Goal: Information Seeking & Learning: Learn about a topic

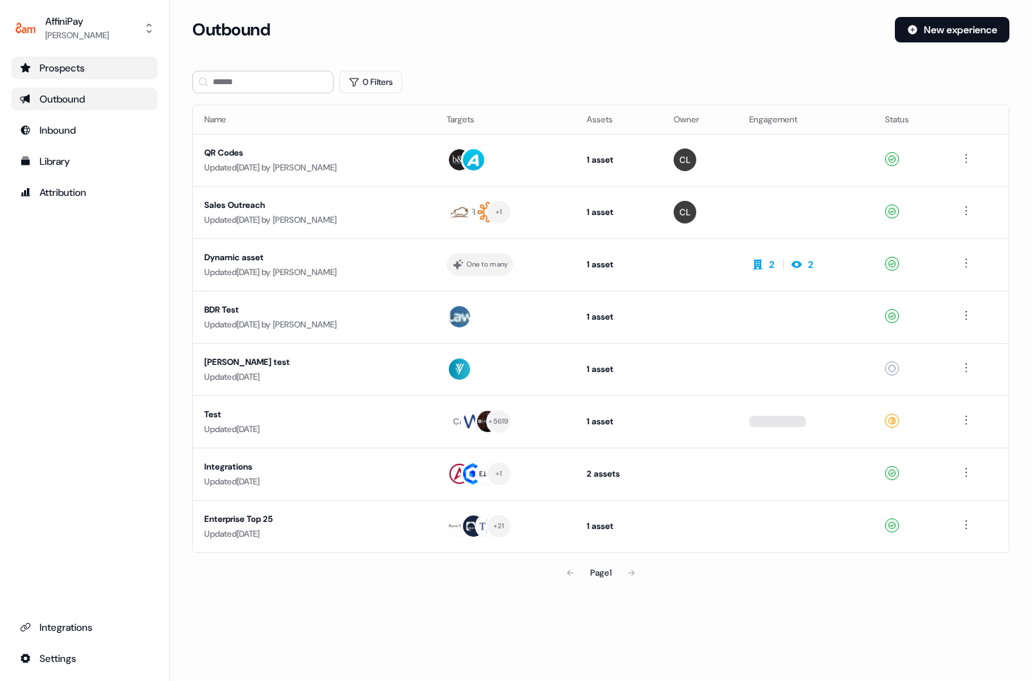
click at [76, 71] on div "Prospects" at bounding box center [84, 68] width 129 height 14
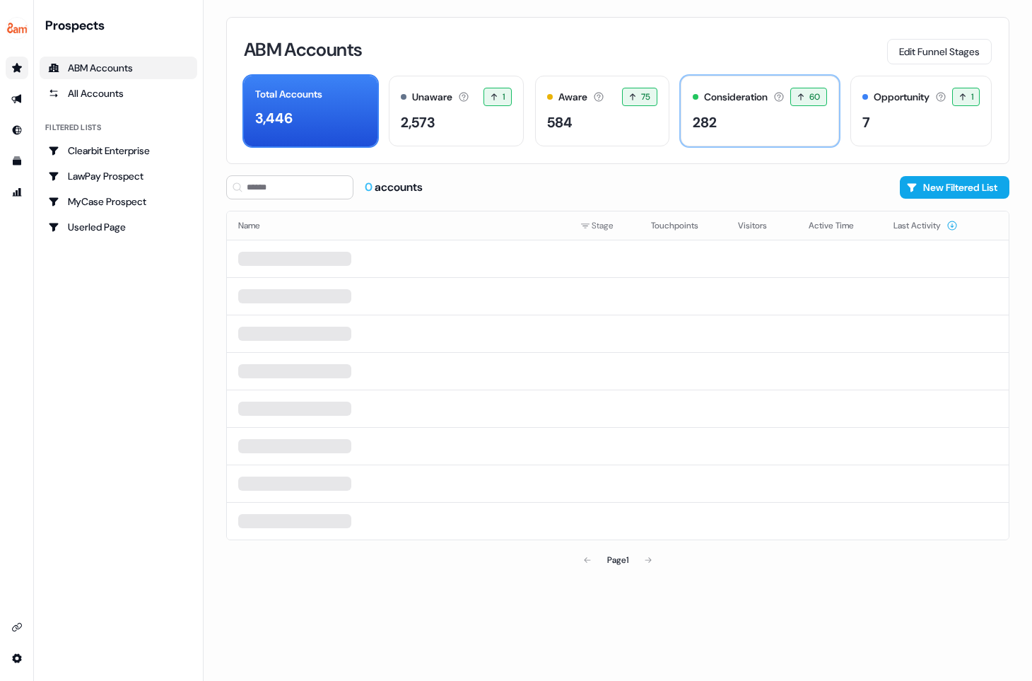
click at [809, 137] on div "Consideration Accounts with 25+ minutes of usage and 2+ visitors in the last 60…" at bounding box center [760, 111] width 158 height 71
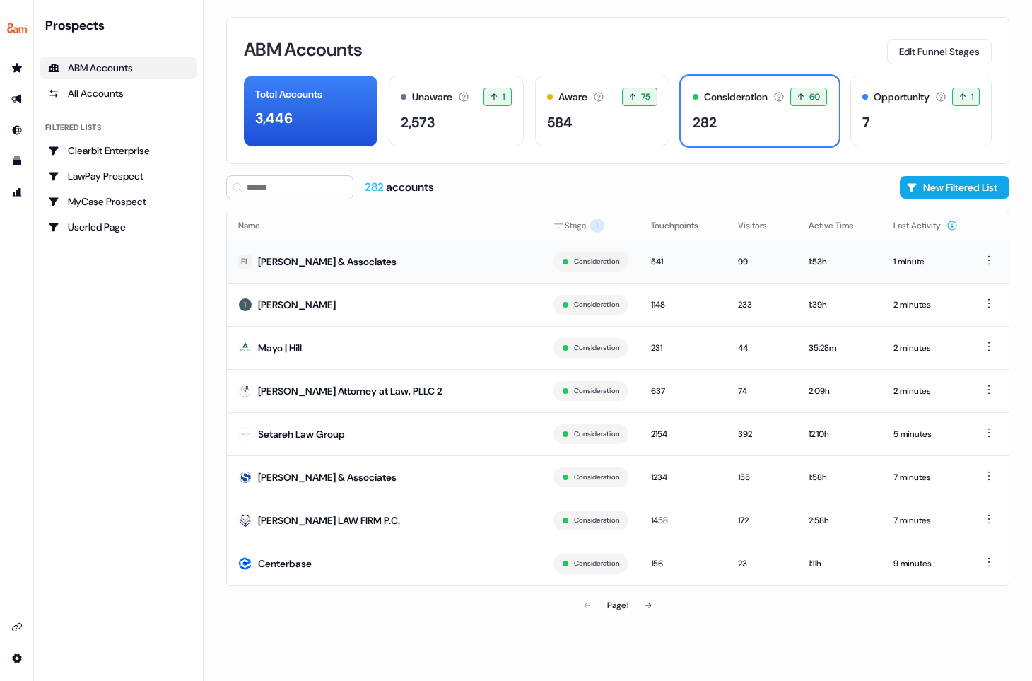
click at [378, 269] on td "EL [PERSON_NAME] & Associates" at bounding box center [384, 261] width 315 height 43
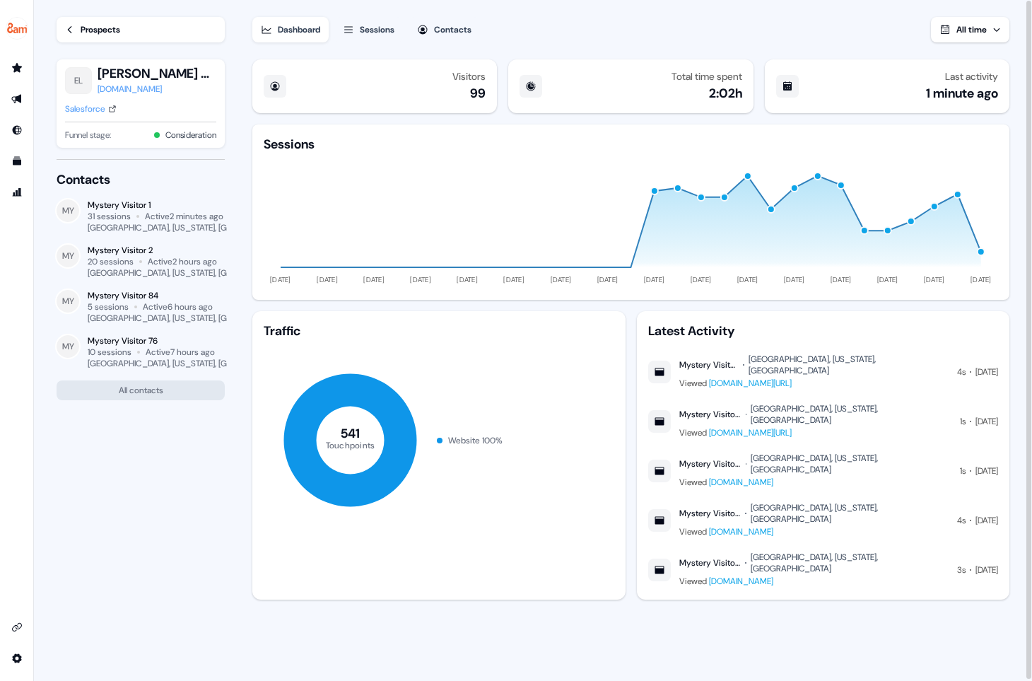
click at [102, 29] on div "Prospects" at bounding box center [101, 30] width 40 height 14
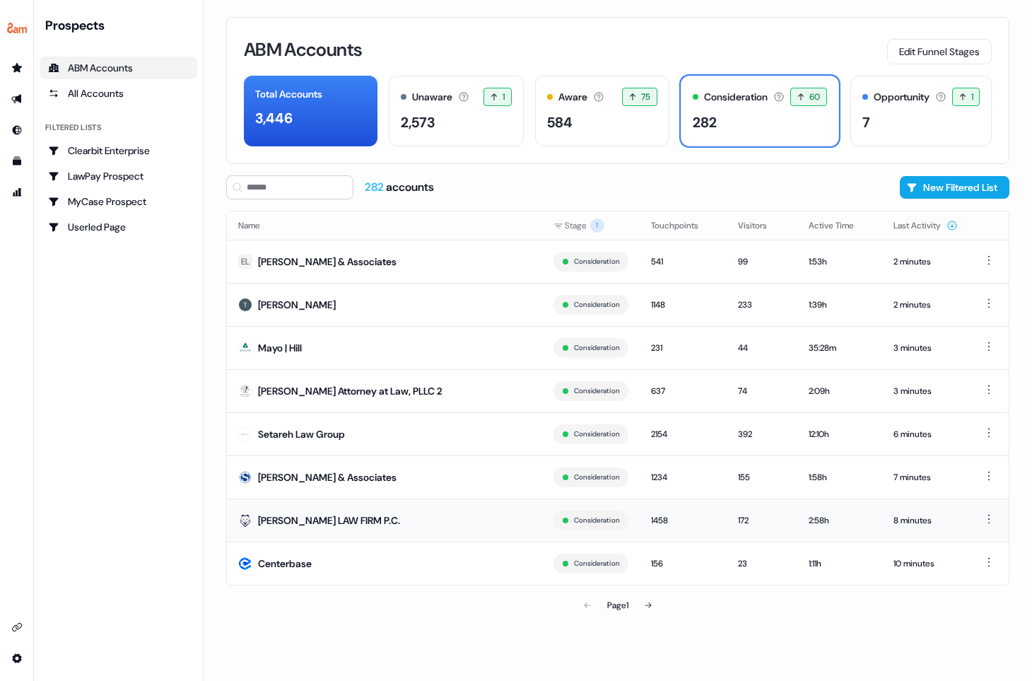
drag, startPoint x: 258, startPoint y: 522, endPoint x: 361, endPoint y: 524, distance: 103.2
click at [360, 524] on td "[PERSON_NAME] LAW FIRM P.C." at bounding box center [384, 519] width 315 height 43
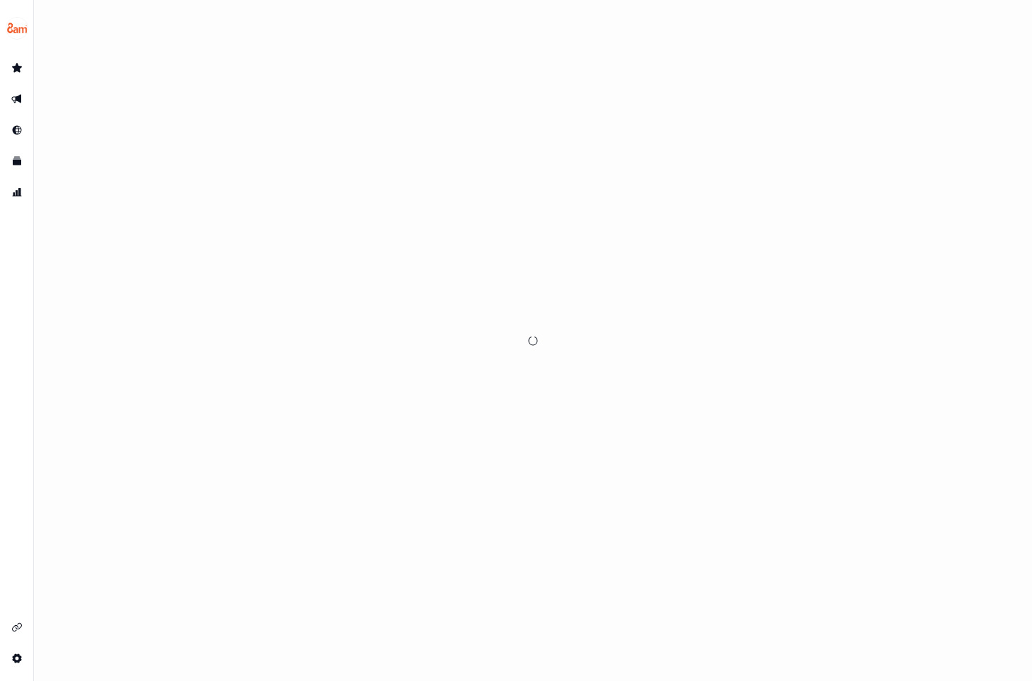
click at [307, 522] on div at bounding box center [533, 340] width 998 height 681
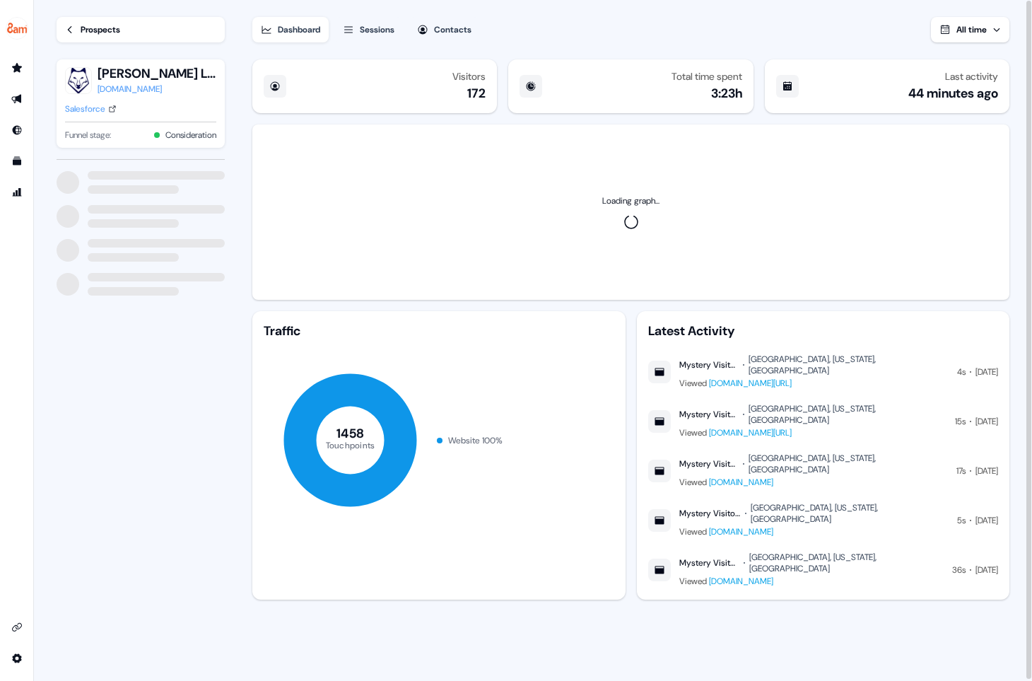
drag, startPoint x: 100, startPoint y: 71, endPoint x: 209, endPoint y: 74, distance: 108.9
click at [209, 74] on button "[PERSON_NAME] LAW FIRM P.C." at bounding box center [157, 73] width 119 height 17
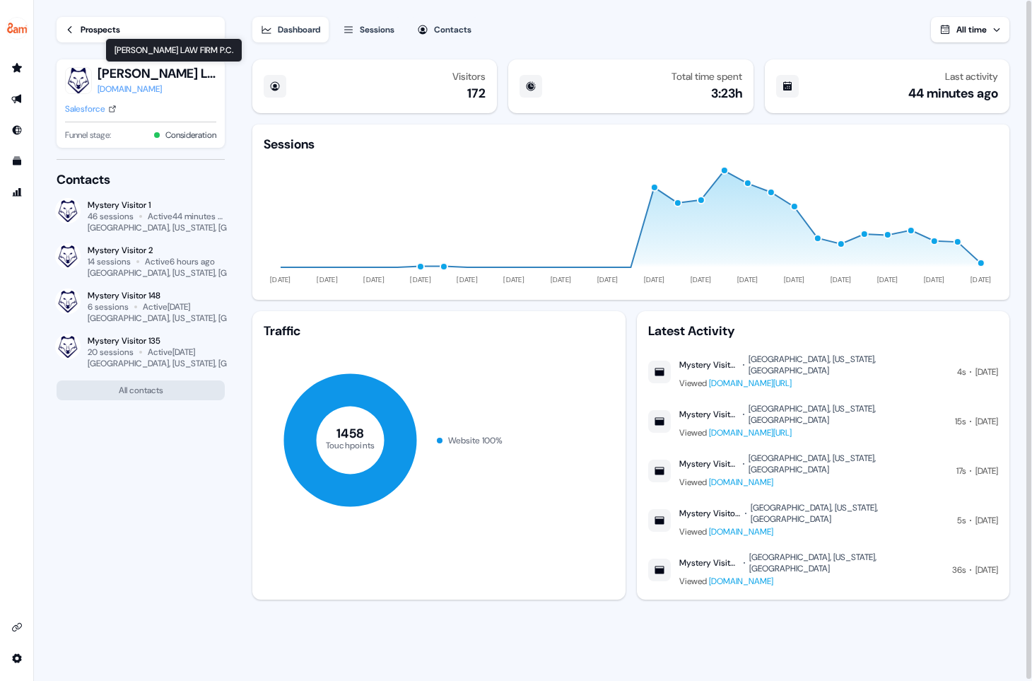
click at [74, 30] on icon at bounding box center [70, 30] width 10 height 10
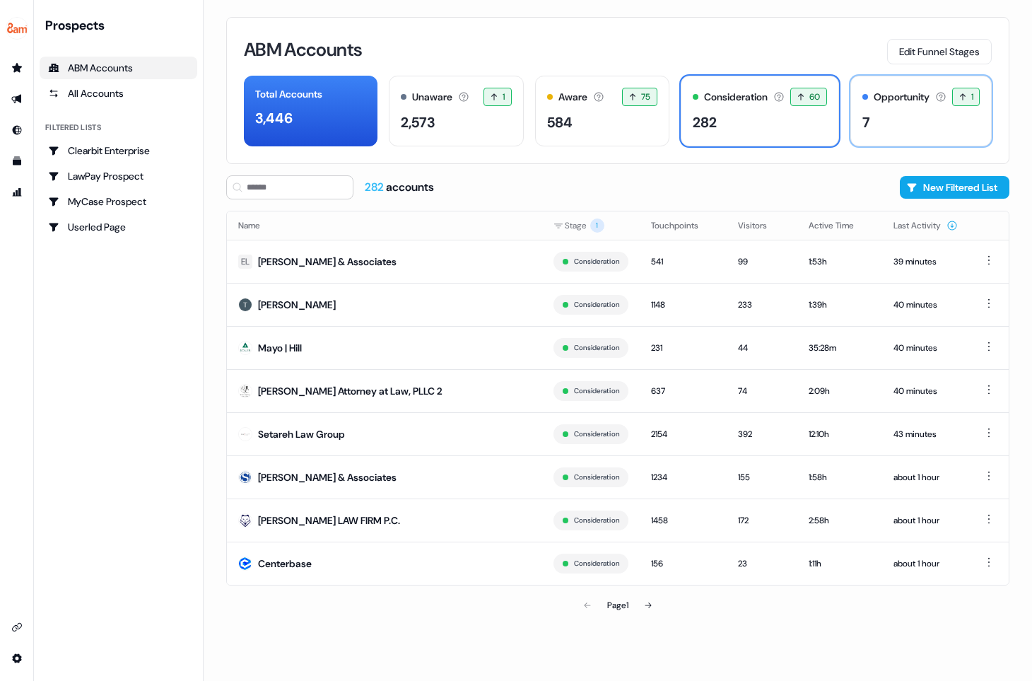
click at [893, 97] on div "Opportunity" at bounding box center [902, 97] width 56 height 15
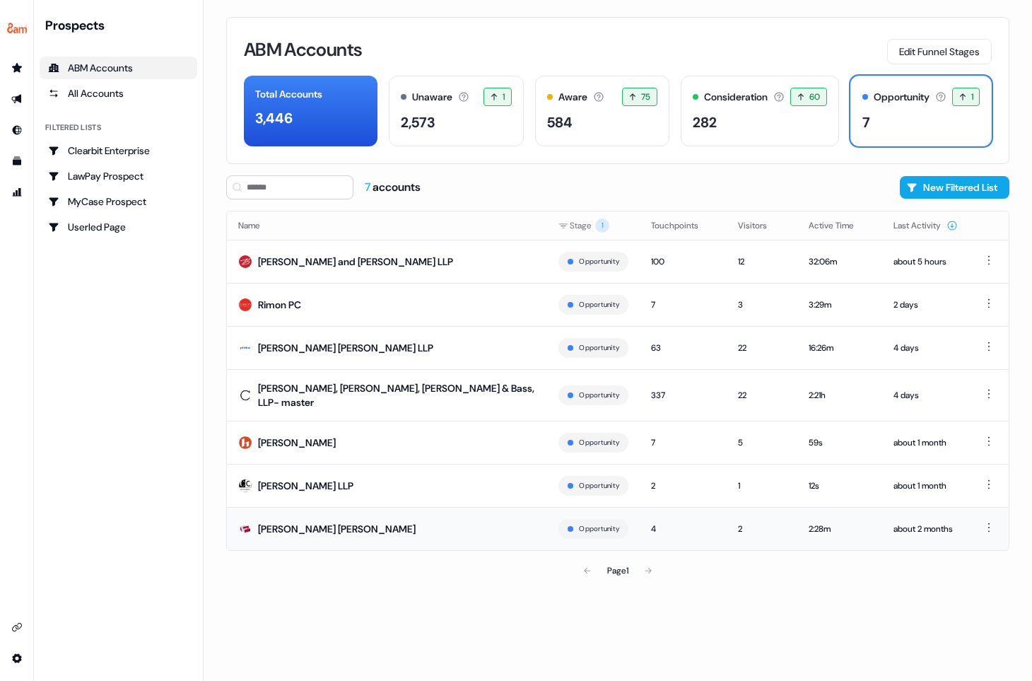
click at [309, 524] on div "[PERSON_NAME] [PERSON_NAME]" at bounding box center [337, 529] width 158 height 14
click at [516, 47] on div "ABM Accounts Edit Funnel Stages" at bounding box center [618, 50] width 748 height 30
click at [965, 51] on button "Edit Funnel Stages" at bounding box center [939, 51] width 105 height 25
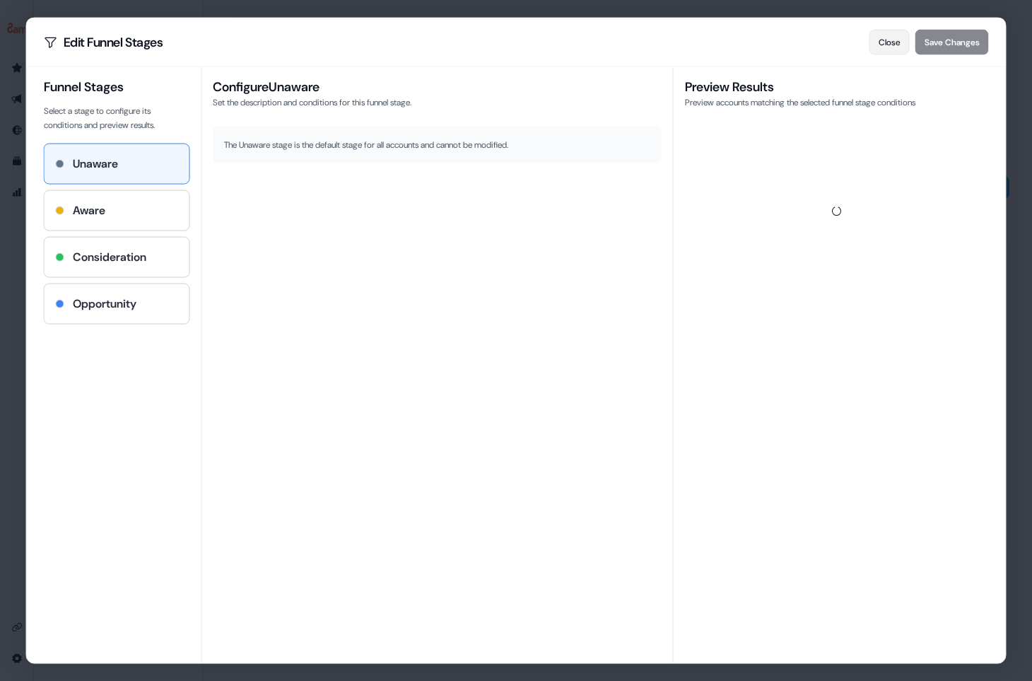
click at [886, 45] on button "Close" at bounding box center [889, 41] width 40 height 25
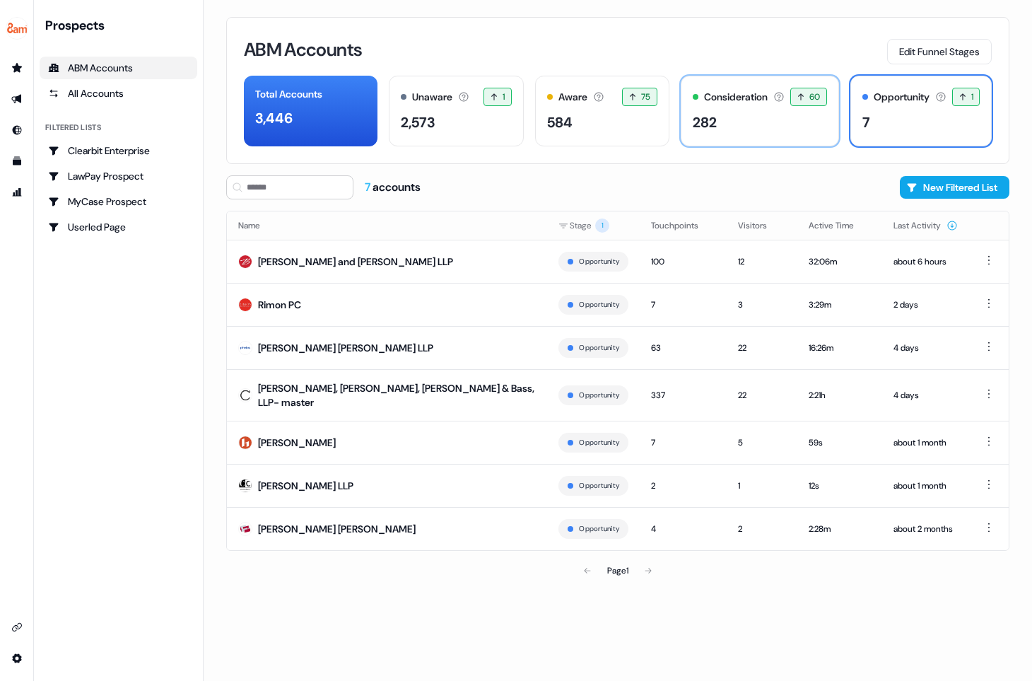
click at [787, 139] on div "Consideration Accounts with 25+ minutes of usage and 2+ visitors in the last 60…" at bounding box center [760, 111] width 158 height 71
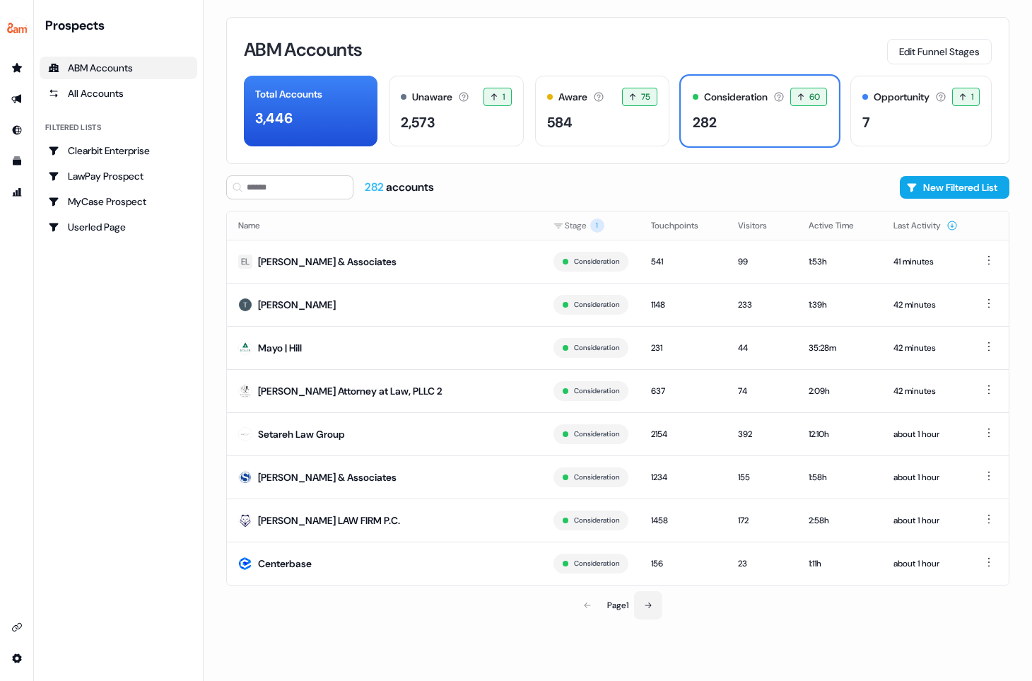
click at [648, 603] on icon at bounding box center [648, 605] width 8 height 8
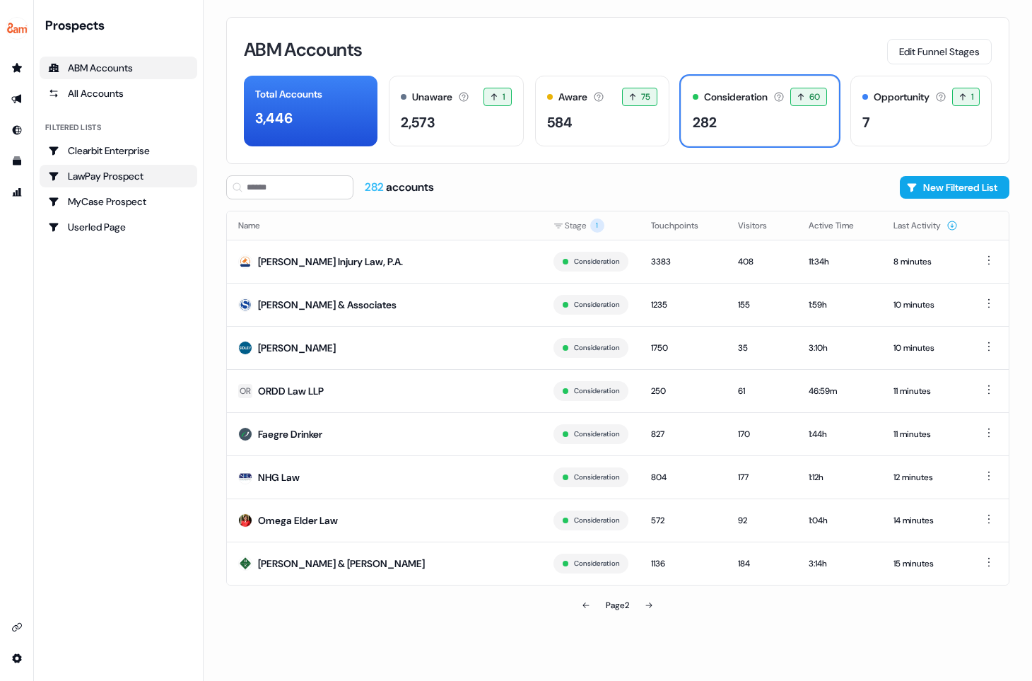
click at [131, 177] on div "LawPay Prospect" at bounding box center [118, 176] width 141 height 14
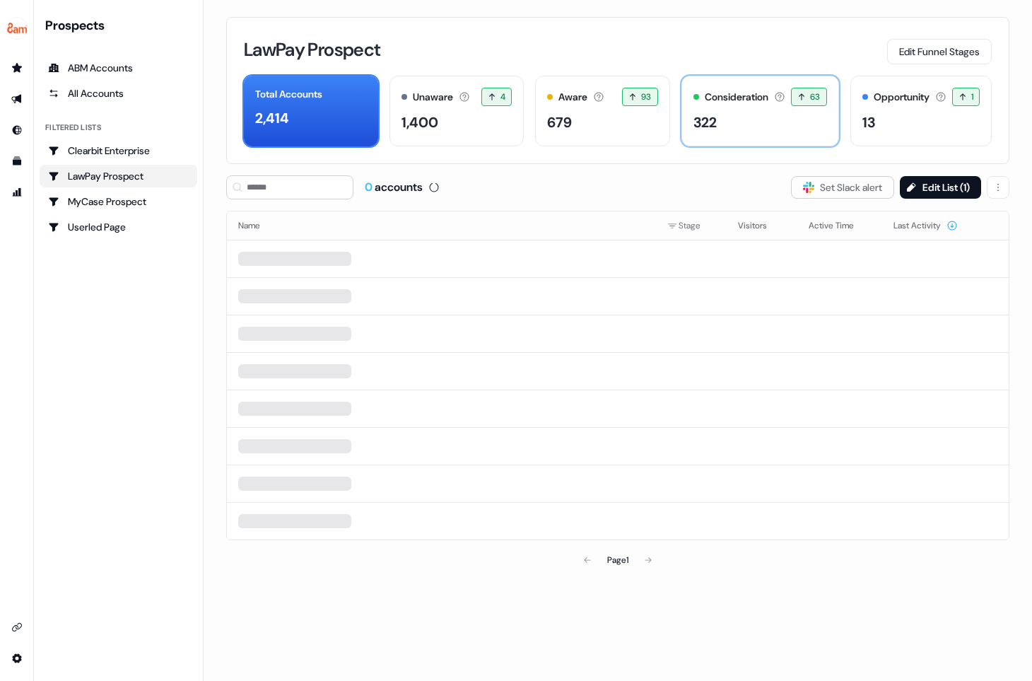
click at [773, 117] on div "322" at bounding box center [760, 122] width 134 height 21
click at [100, 174] on div "LawPay Prospect" at bounding box center [118, 176] width 141 height 14
click at [673, 39] on div "LawPay Prospect Edit Funnel Stages" at bounding box center [618, 50] width 748 height 30
click at [765, 146] on div "Consideration Accounts with 25+ minutes of usage and 2+ visitors in the last 60…" at bounding box center [760, 111] width 158 height 71
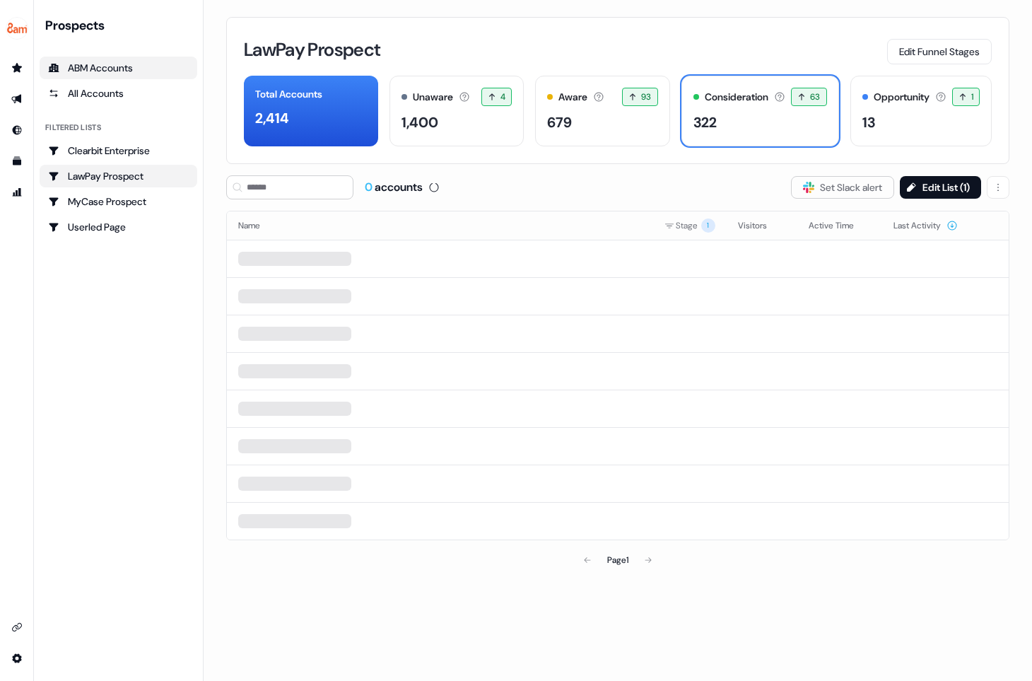
click at [139, 68] on div "ABM Accounts" at bounding box center [118, 68] width 141 height 14
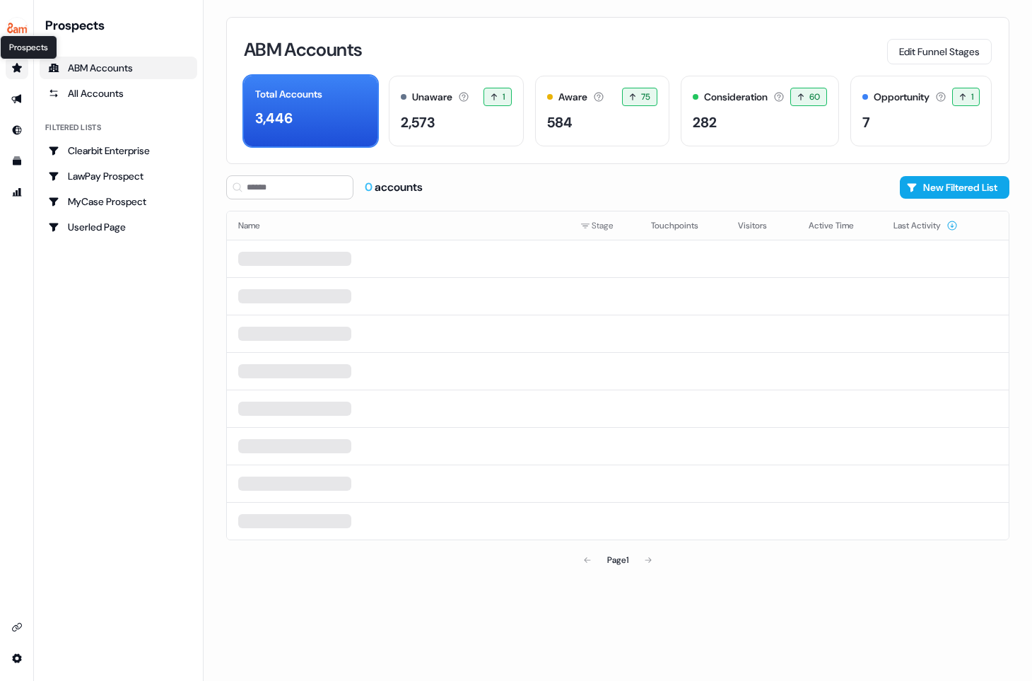
click at [17, 66] on icon "Go to prospects" at bounding box center [17, 67] width 10 height 9
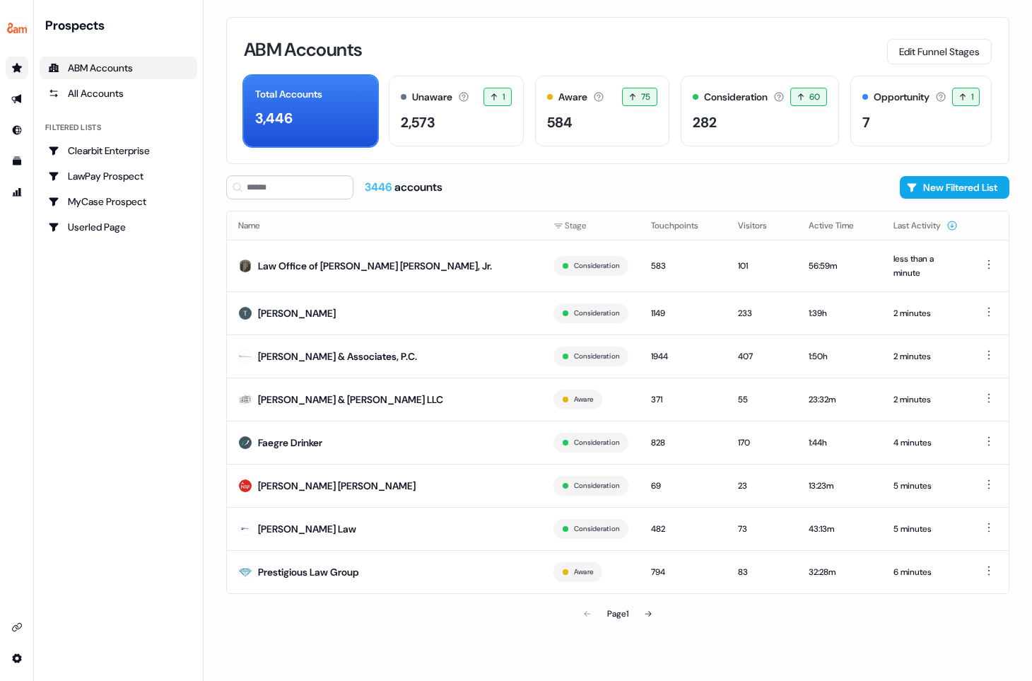
click at [23, 70] on link "Go to prospects" at bounding box center [17, 68] width 23 height 23
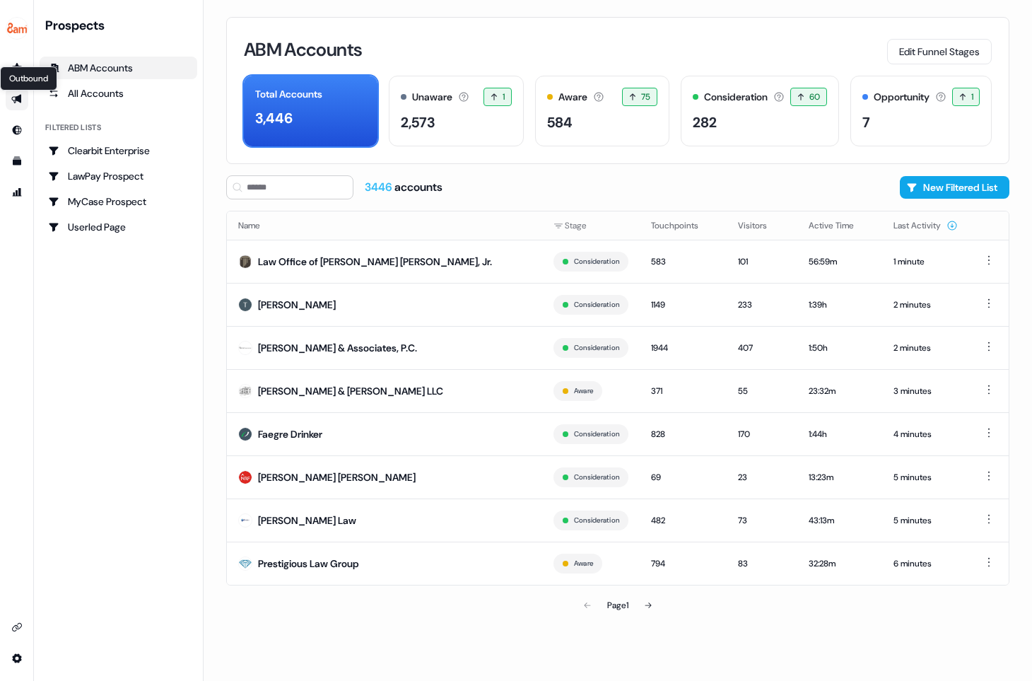
click at [17, 98] on icon "Go to outbound experience" at bounding box center [16, 99] width 10 height 9
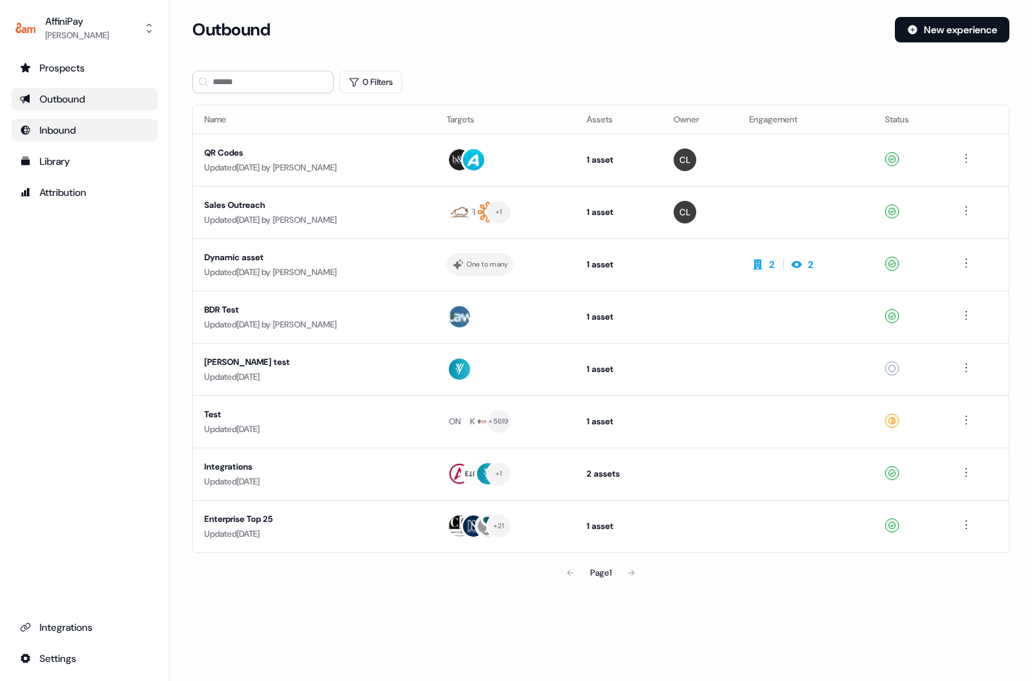
click at [66, 136] on div "Inbound" at bounding box center [84, 130] width 129 height 14
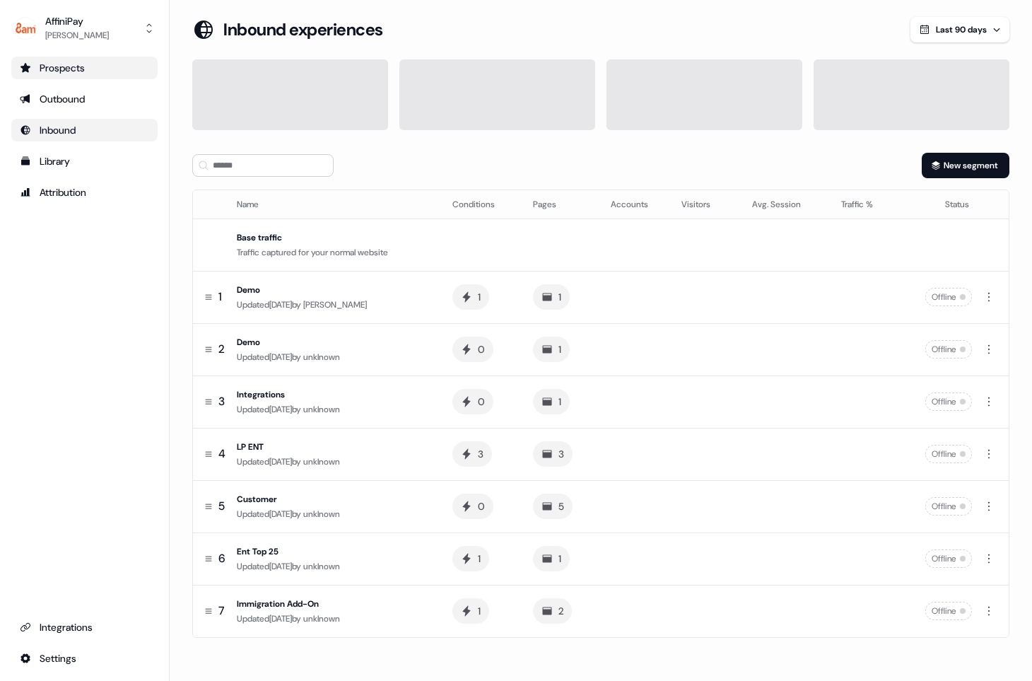
click at [95, 67] on div "Prospects" at bounding box center [84, 68] width 129 height 14
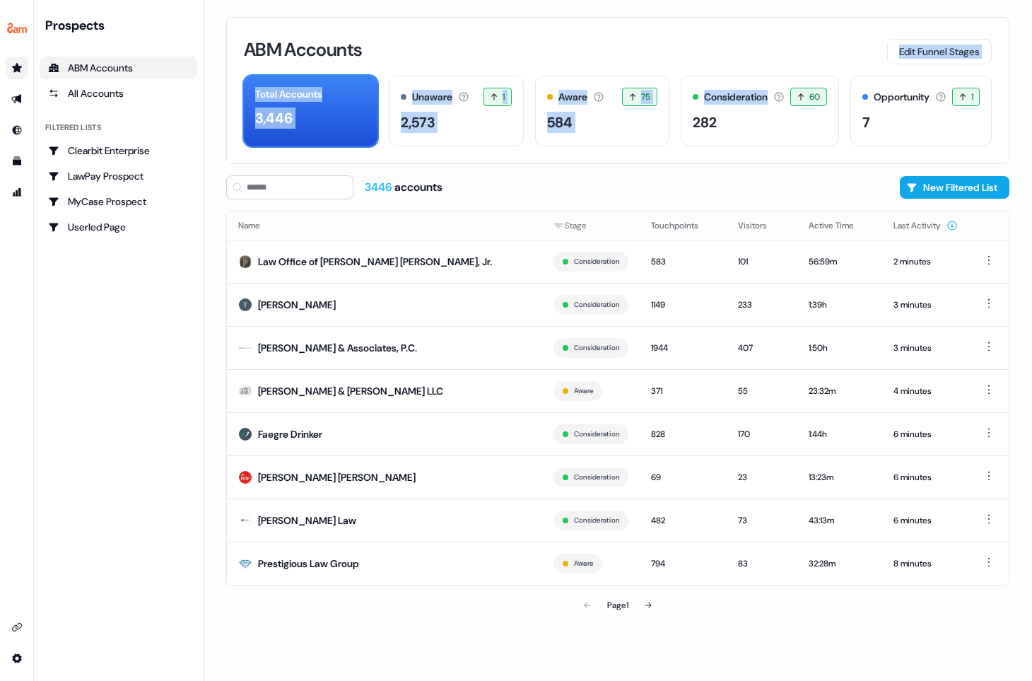
drag, startPoint x: 773, startPoint y: 97, endPoint x: 672, endPoint y: 30, distance: 120.4
click at [672, 30] on div "ABM Accounts Edit Funnel Stages Total Accounts 3,446 Unaware The default stage …" at bounding box center [617, 90] width 783 height 147
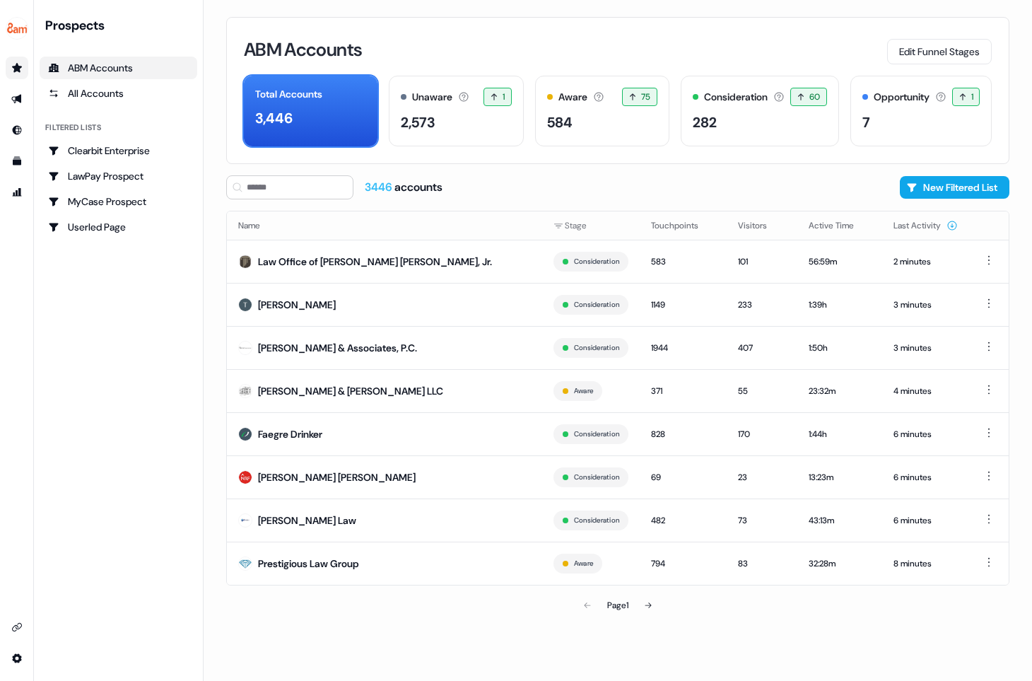
click at [676, 155] on div "ABM Accounts Edit Funnel Stages Total Accounts 3,446 Unaware The default stage …" at bounding box center [617, 90] width 783 height 147
click at [843, 156] on div "ABM Accounts Edit Funnel Stages Total Accounts 3,446 Unaware The default stage …" at bounding box center [617, 90] width 783 height 147
